Goal: Navigation & Orientation: Find specific page/section

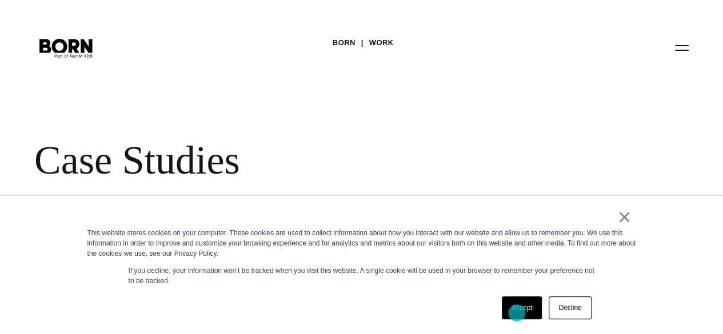
click at [517, 313] on link "Accept" at bounding box center [522, 308] width 41 height 23
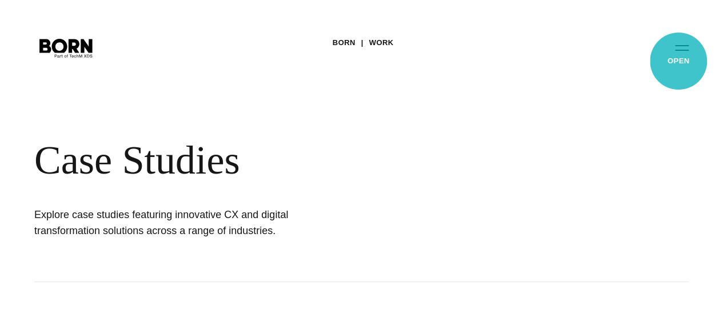
click at [678, 59] on button "Primary Menu" at bounding box center [681, 47] width 27 height 24
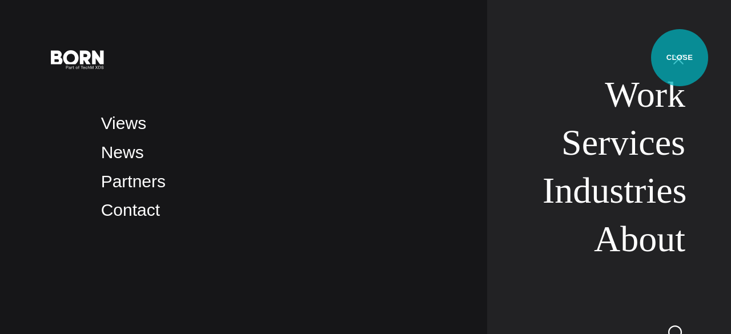
click at [680, 58] on button "Primary Menu" at bounding box center [678, 59] width 27 height 24
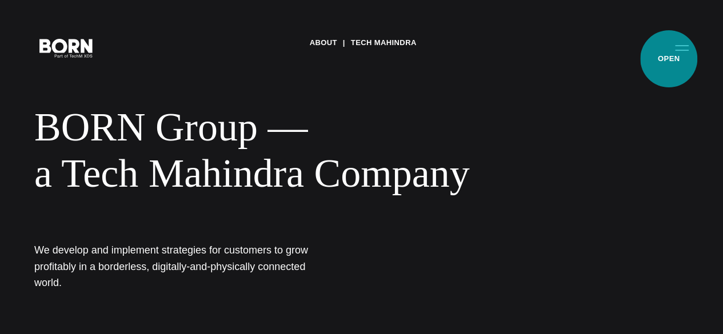
click at [669, 59] on button "Primary Menu" at bounding box center [681, 47] width 27 height 24
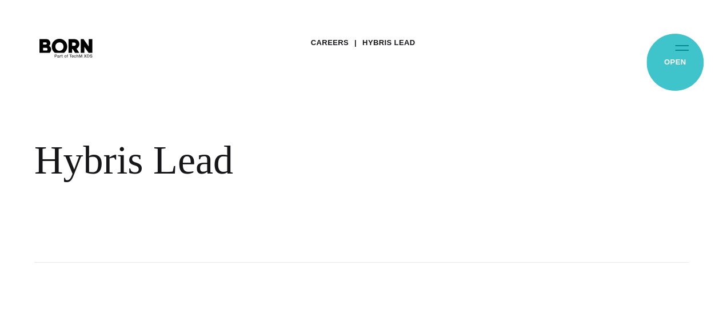
click at [675, 59] on button "Primary Menu" at bounding box center [681, 47] width 27 height 24
